Goal: Register for event/course

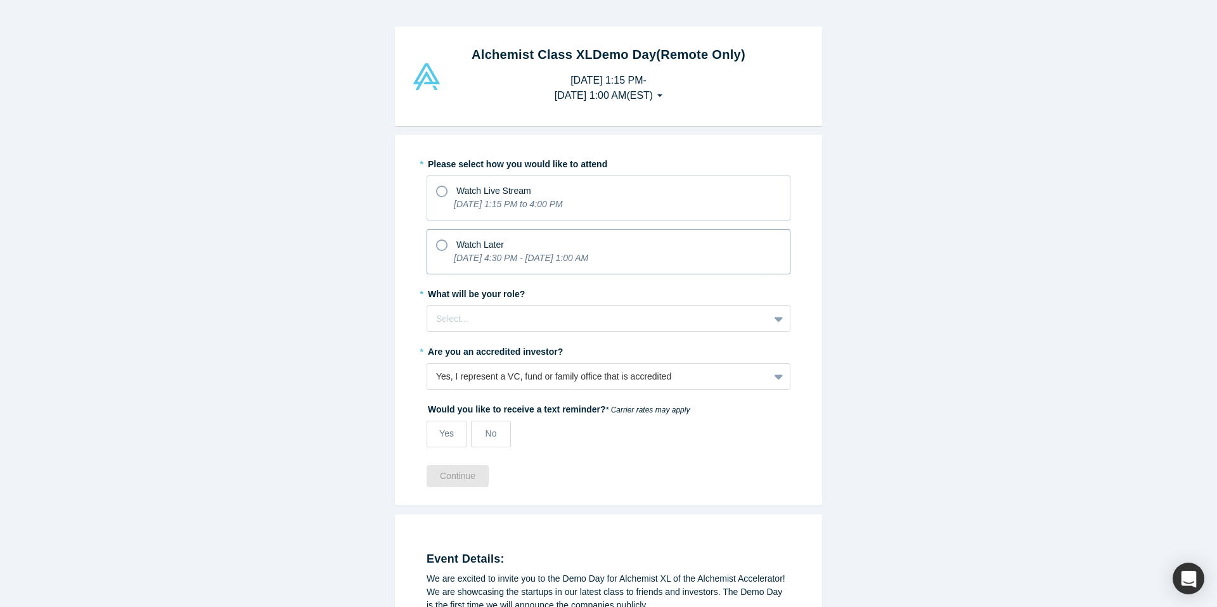
click at [442, 245] on icon at bounding box center [441, 245] width 11 height 11
click at [0, 0] on input "Watch Later [DATE] 4:30 PM - [DATE] 1:00 AM" at bounding box center [0, 0] width 0 height 0
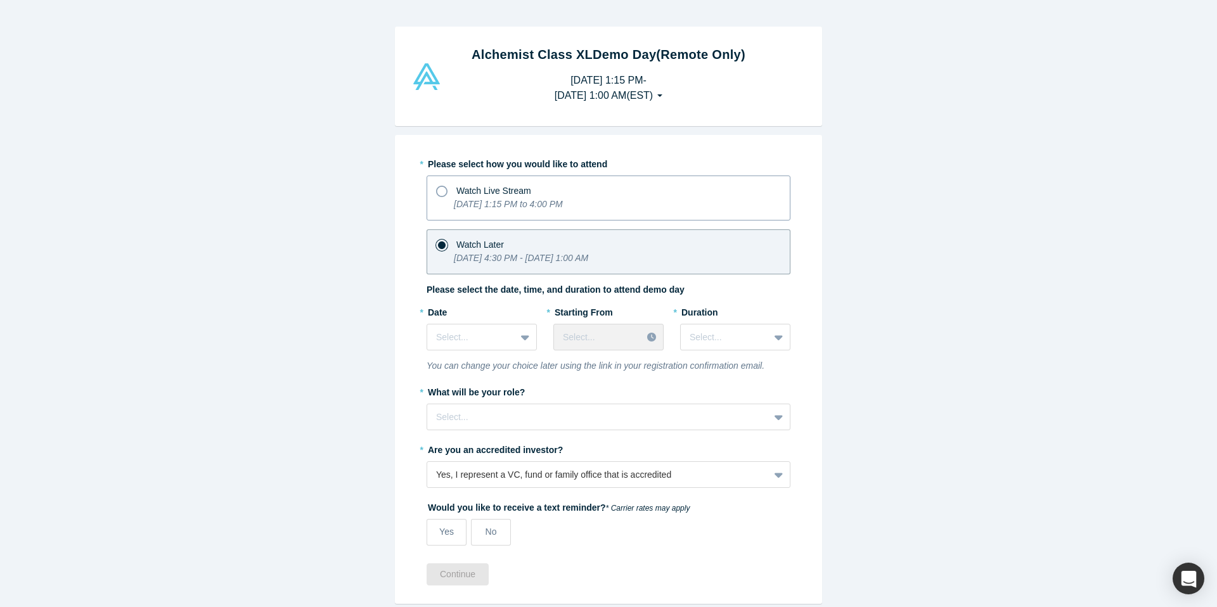
click at [444, 191] on icon at bounding box center [441, 191] width 11 height 11
click at [0, 0] on input "Watch Live Stream [DATE] 1:15 PM to 4:00 PM" at bounding box center [0, 0] width 0 height 0
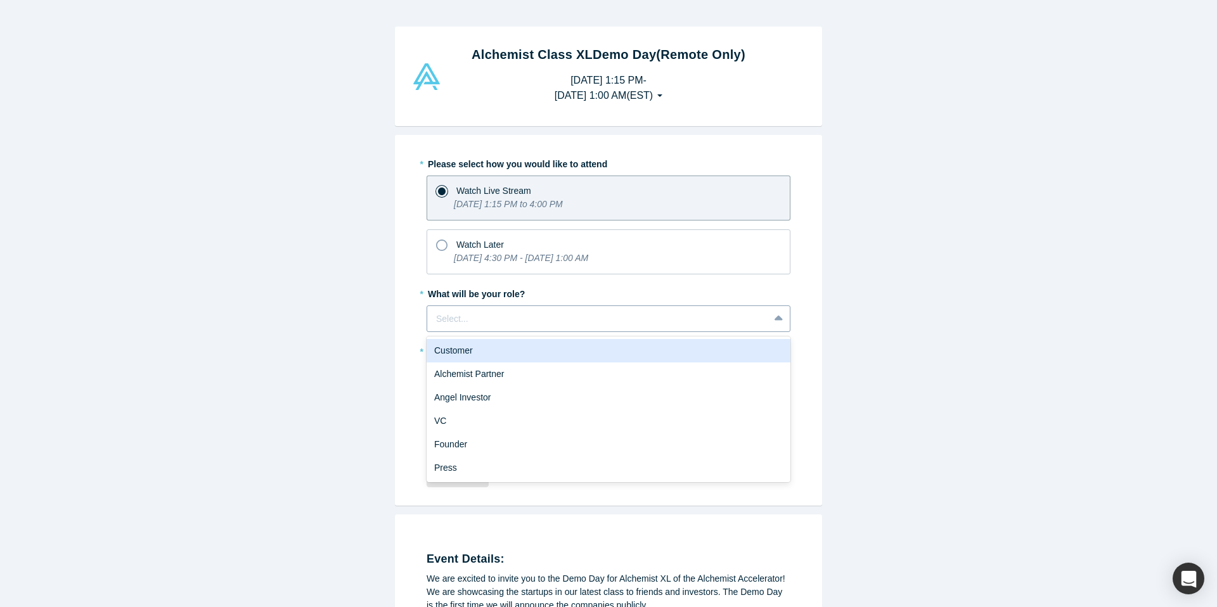
click at [485, 324] on div at bounding box center [598, 319] width 324 height 16
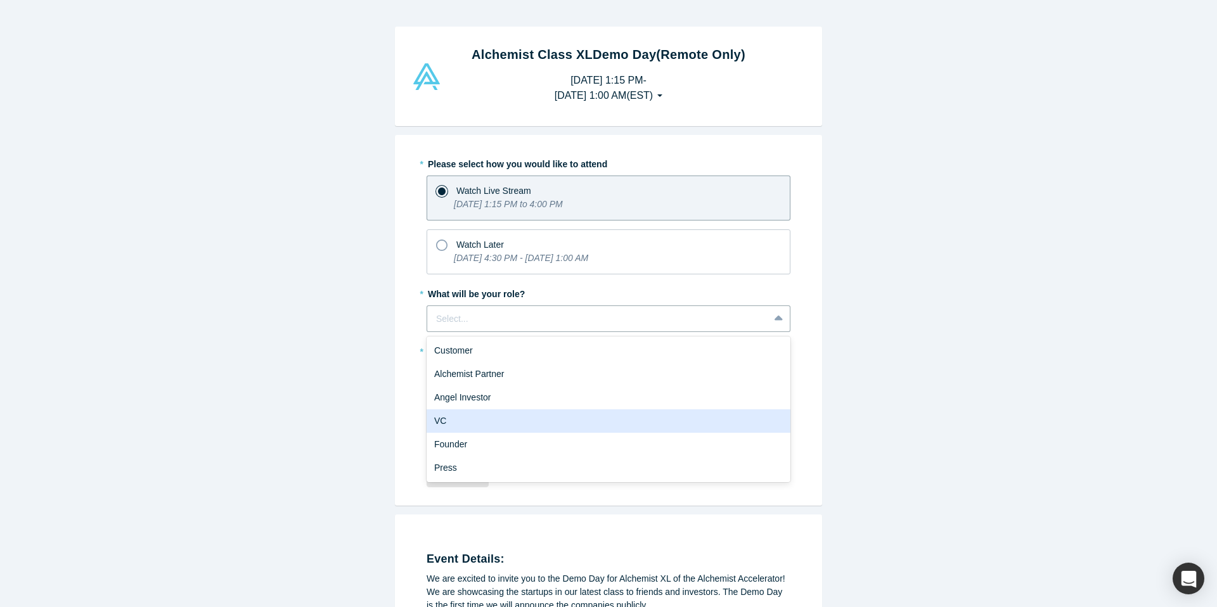
click at [470, 416] on div "VC" at bounding box center [608, 420] width 364 height 23
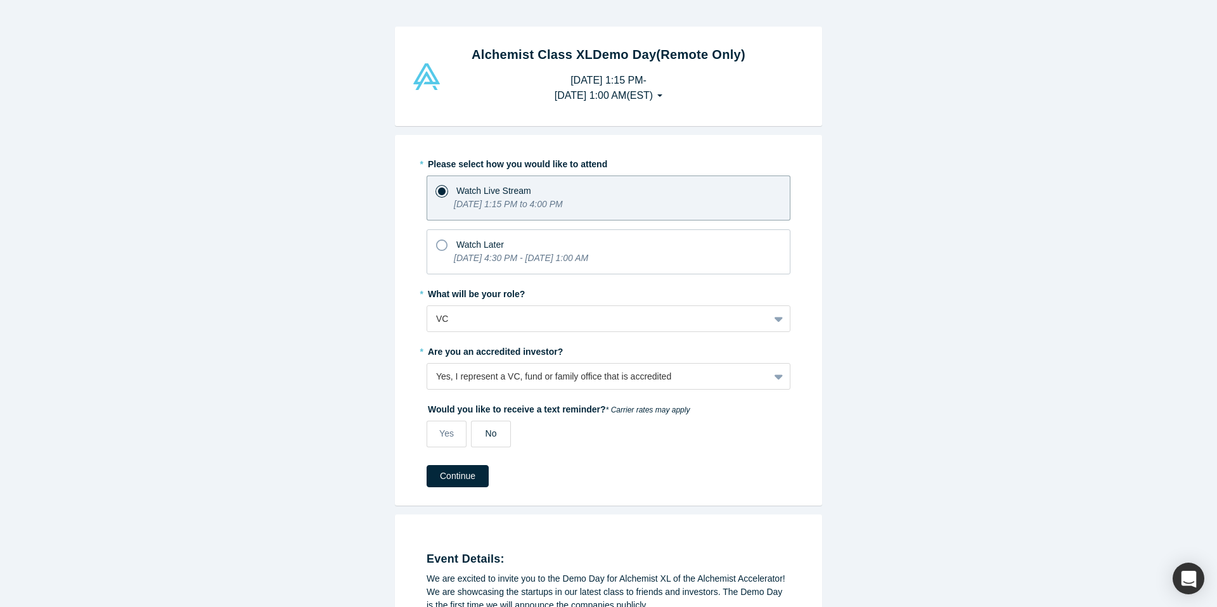
click at [493, 434] on span "No" at bounding box center [490, 433] width 11 height 10
click at [0, 0] on input "No" at bounding box center [0, 0] width 0 height 0
click at [463, 475] on button "Continue" at bounding box center [457, 476] width 62 height 22
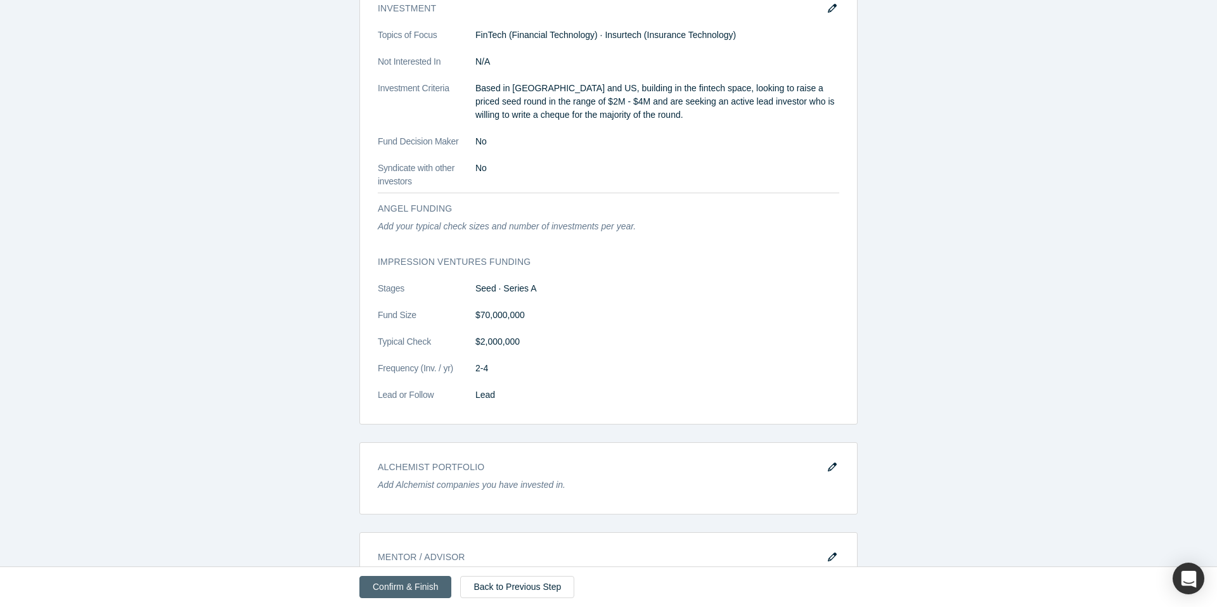
scroll to position [913, 0]
click at [416, 585] on button "Confirm & Finish" at bounding box center [405, 587] width 92 height 22
